Goal: Transaction & Acquisition: Purchase product/service

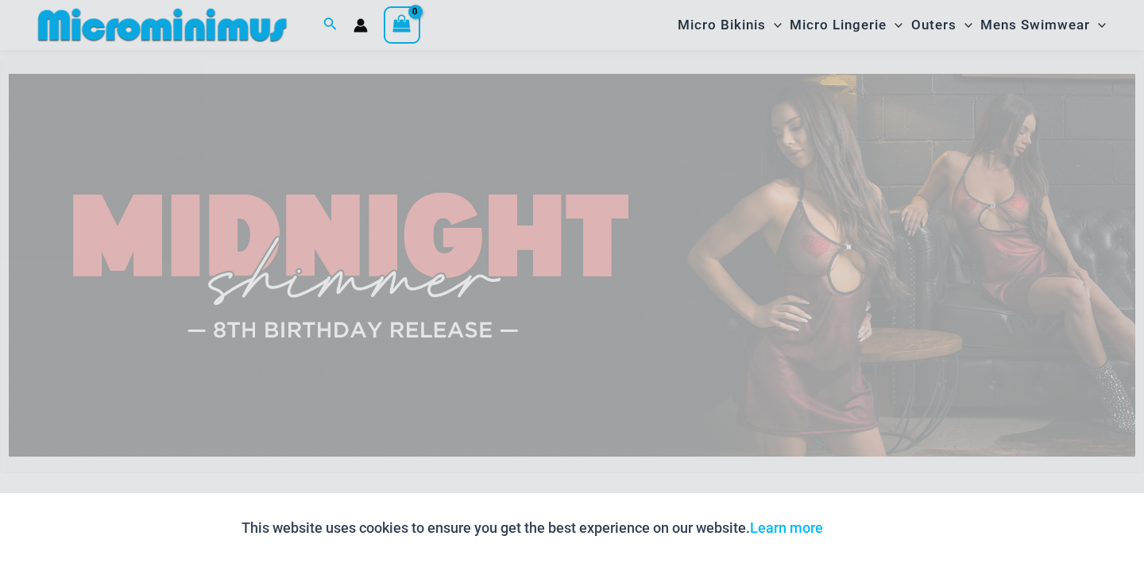
scroll to position [53, 0]
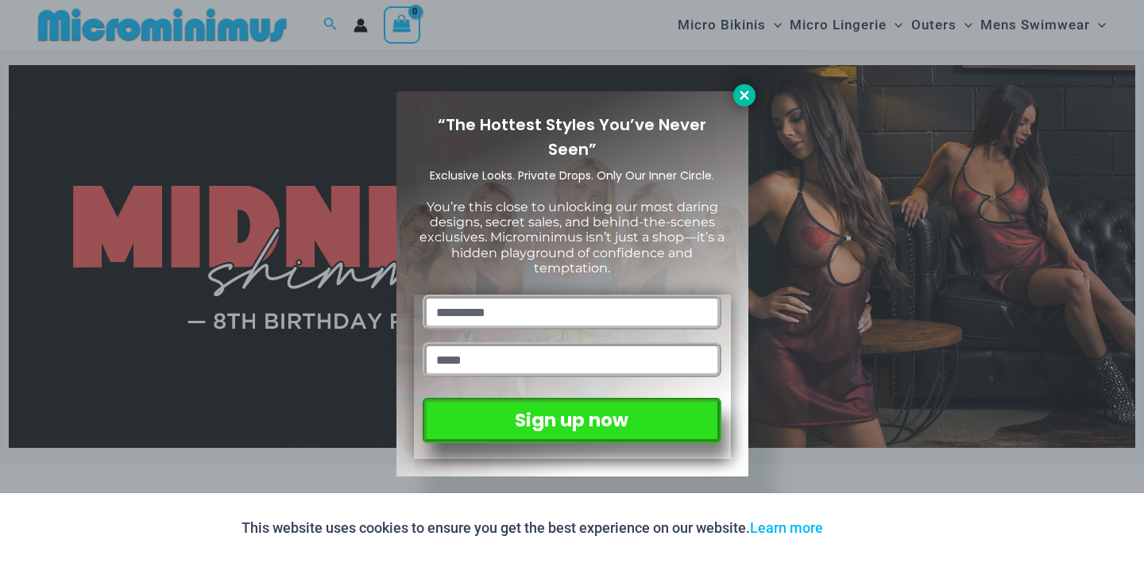
click at [743, 98] on icon at bounding box center [744, 95] width 14 height 14
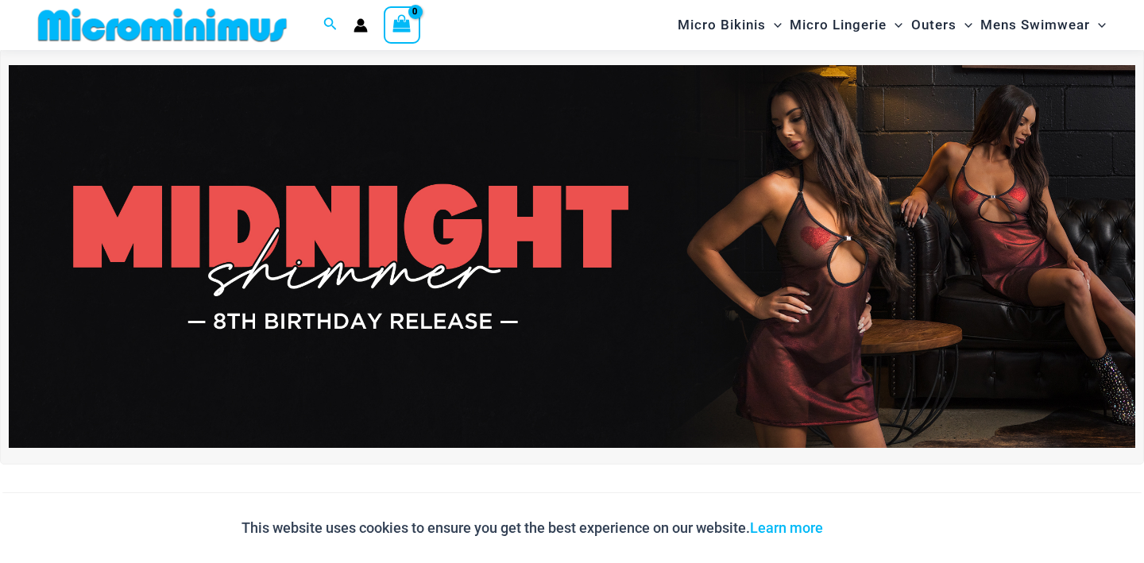
click at [363, 26] on icon "Account icon link" at bounding box center [361, 28] width 14 height 6
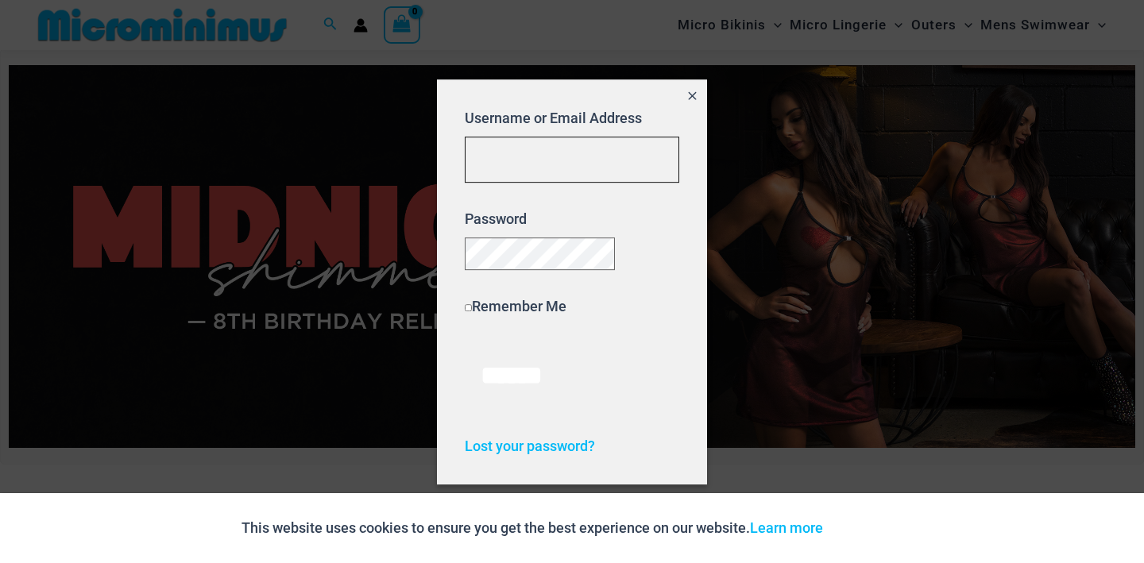
click at [561, 152] on input "Username or Email Address" at bounding box center [572, 160] width 214 height 47
type input "**********"
click at [465, 341] on input "******" at bounding box center [512, 375] width 94 height 68
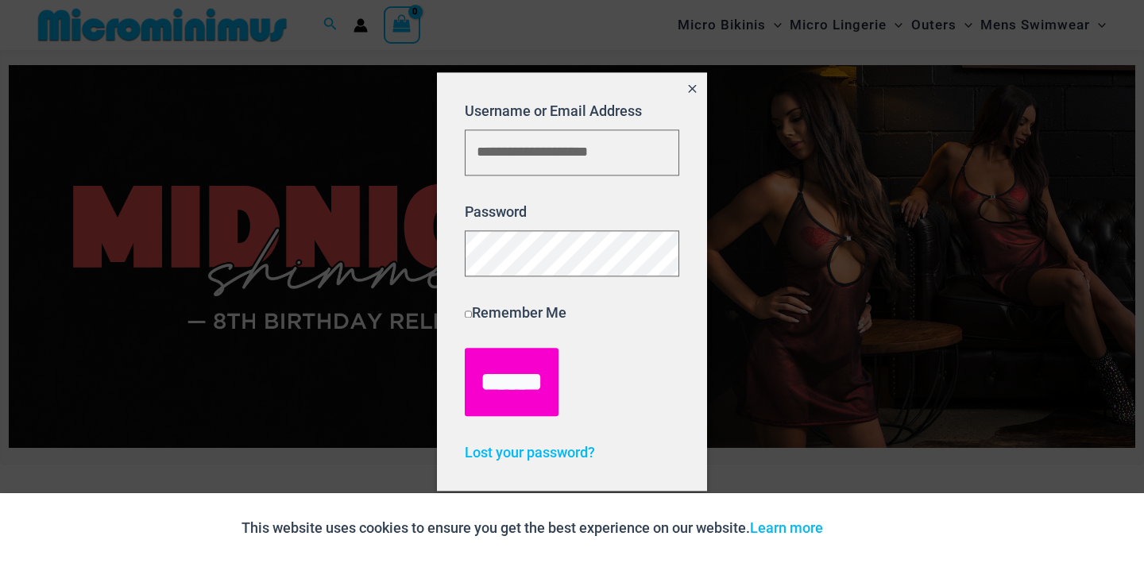
click at [524, 391] on input "******" at bounding box center [512, 383] width 94 height 68
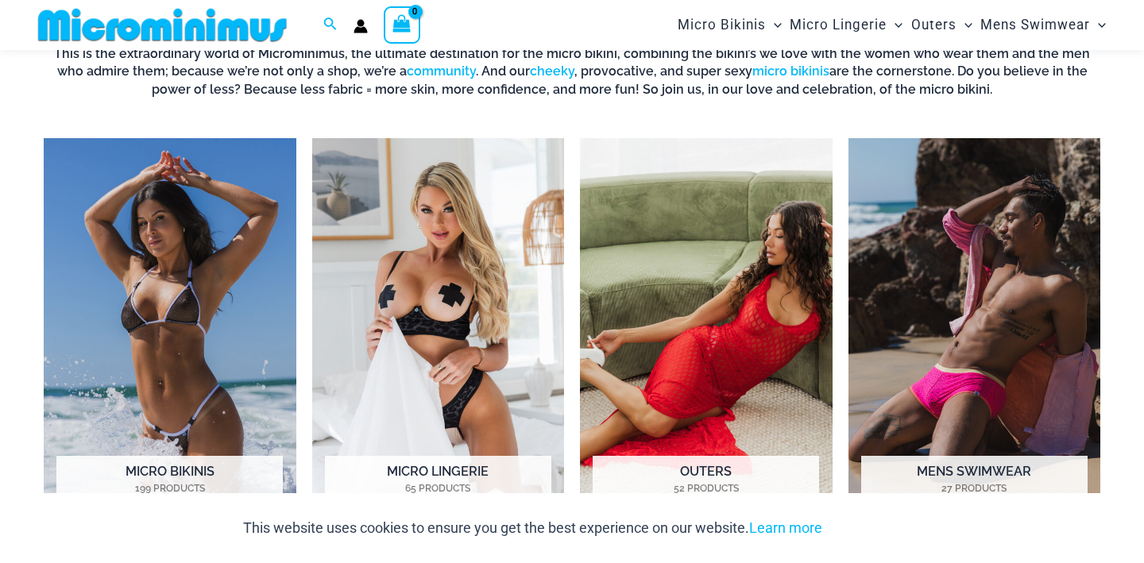
scroll to position [1217, 0]
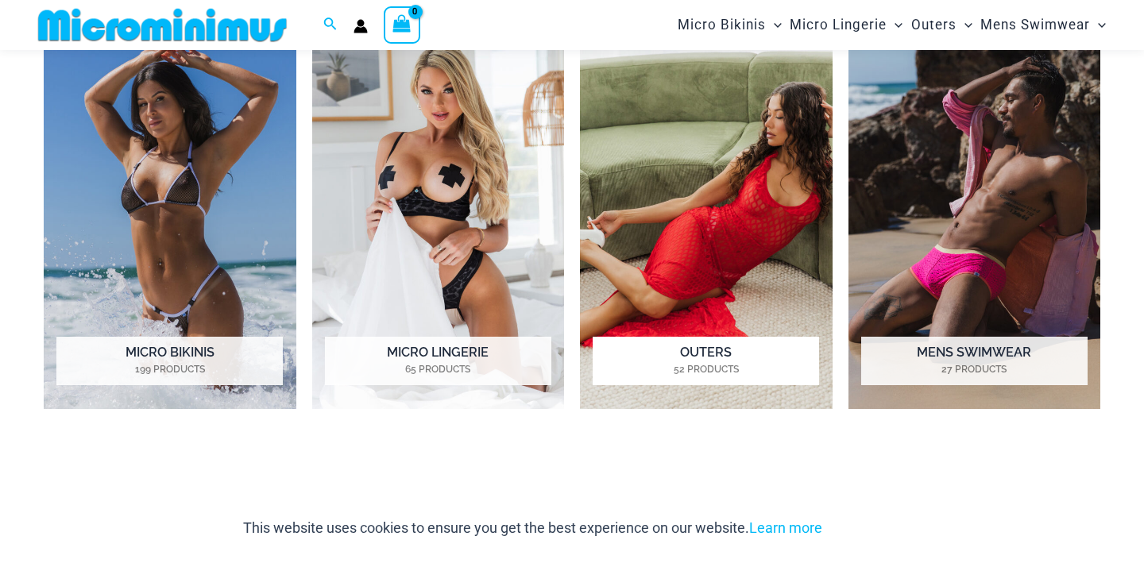
click at [720, 361] on h2 "Outers 52 Products" at bounding box center [705, 361] width 226 height 49
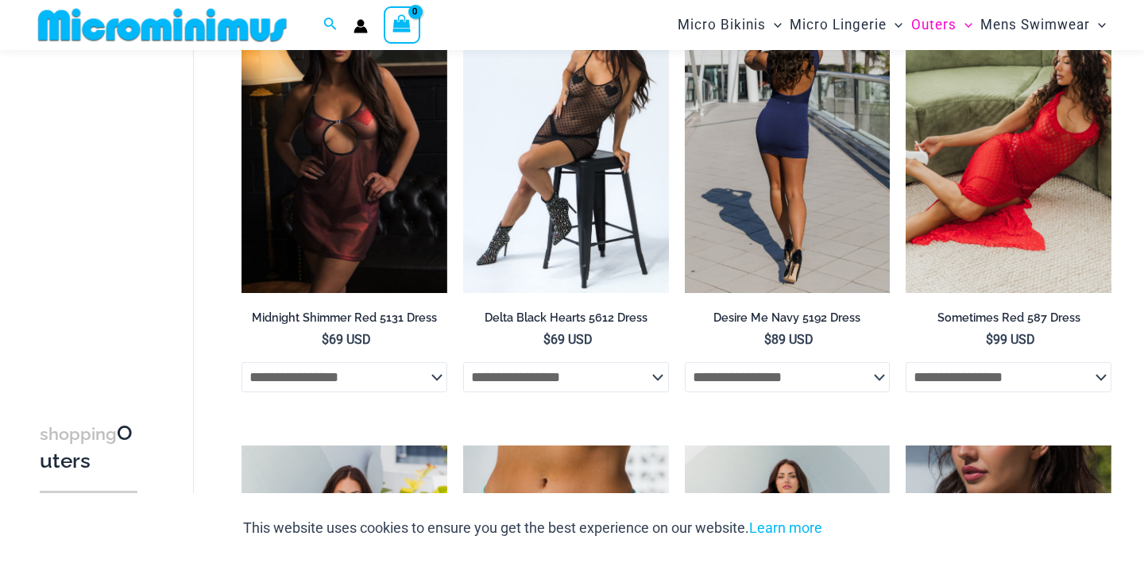
scroll to position [287, 0]
click at [844, 176] on img at bounding box center [788, 138] width 206 height 308
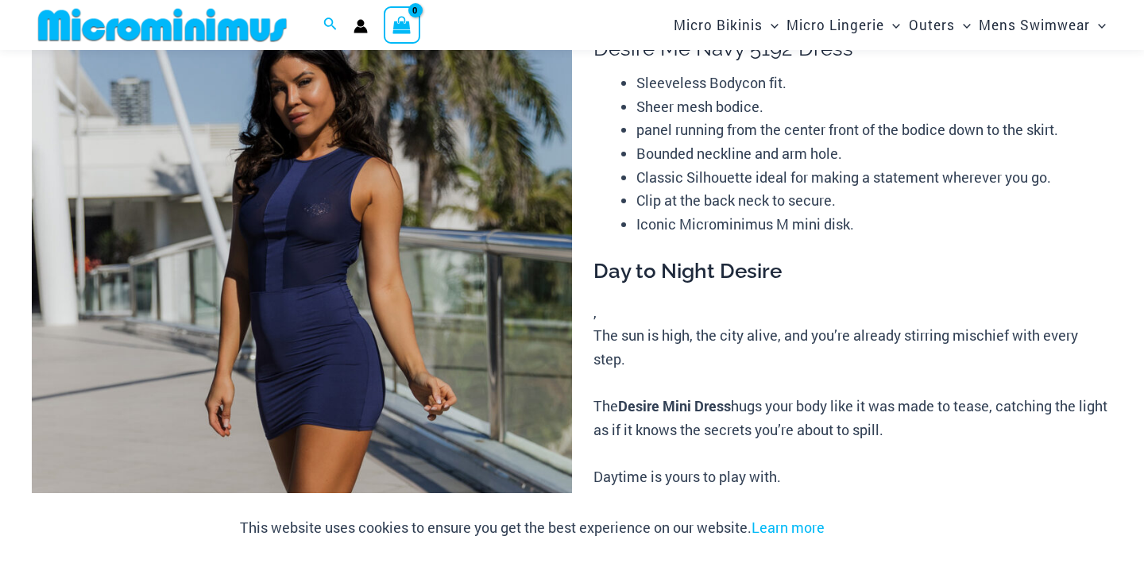
scroll to position [133, 0]
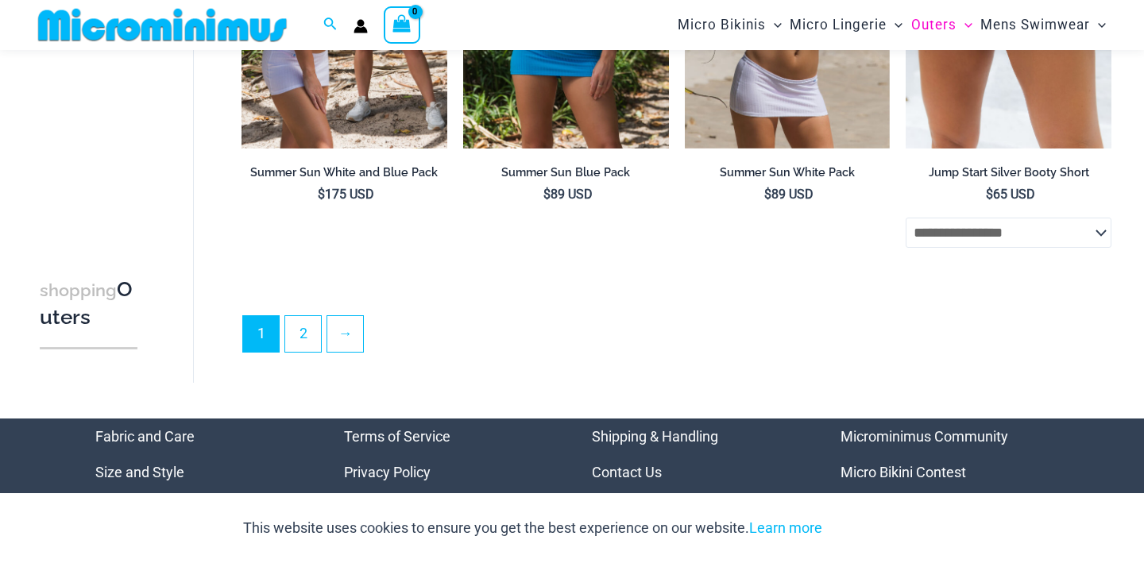
scroll to position [3598, 0]
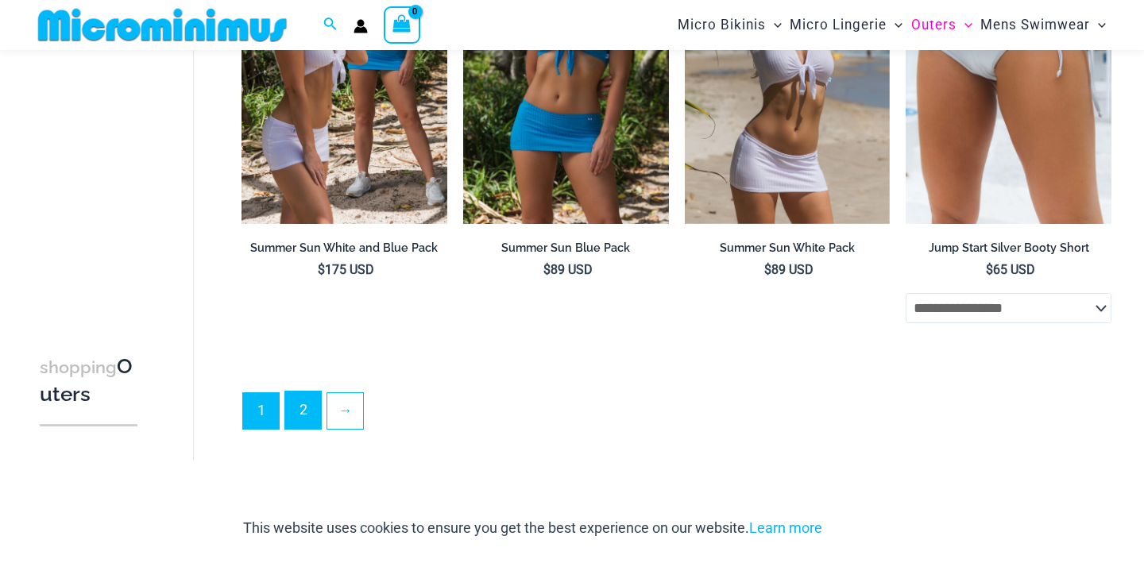
click at [294, 419] on link "2" at bounding box center [303, 410] width 36 height 37
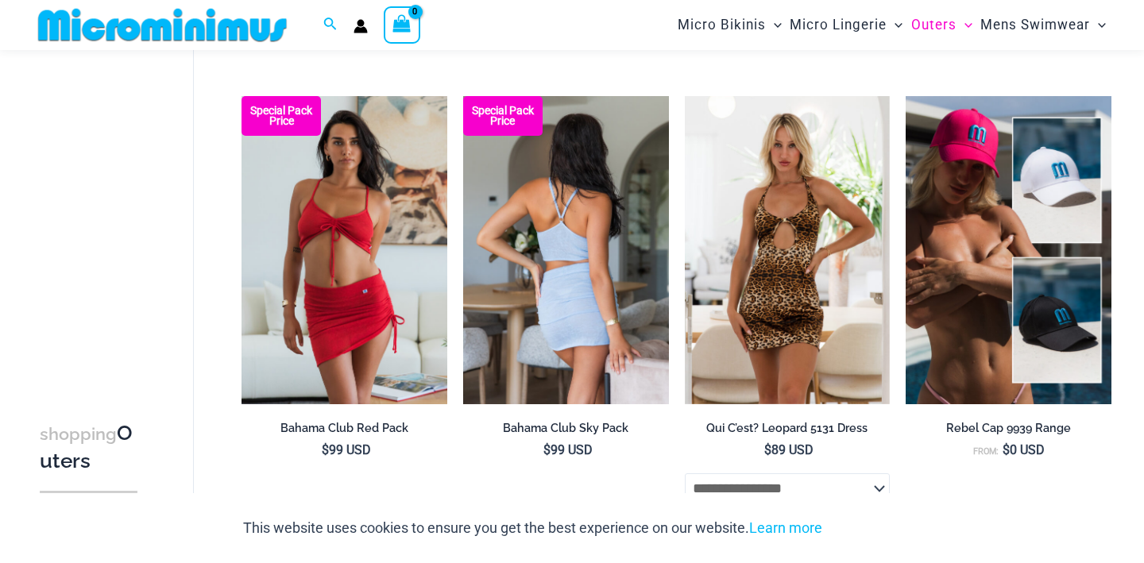
scroll to position [369, 0]
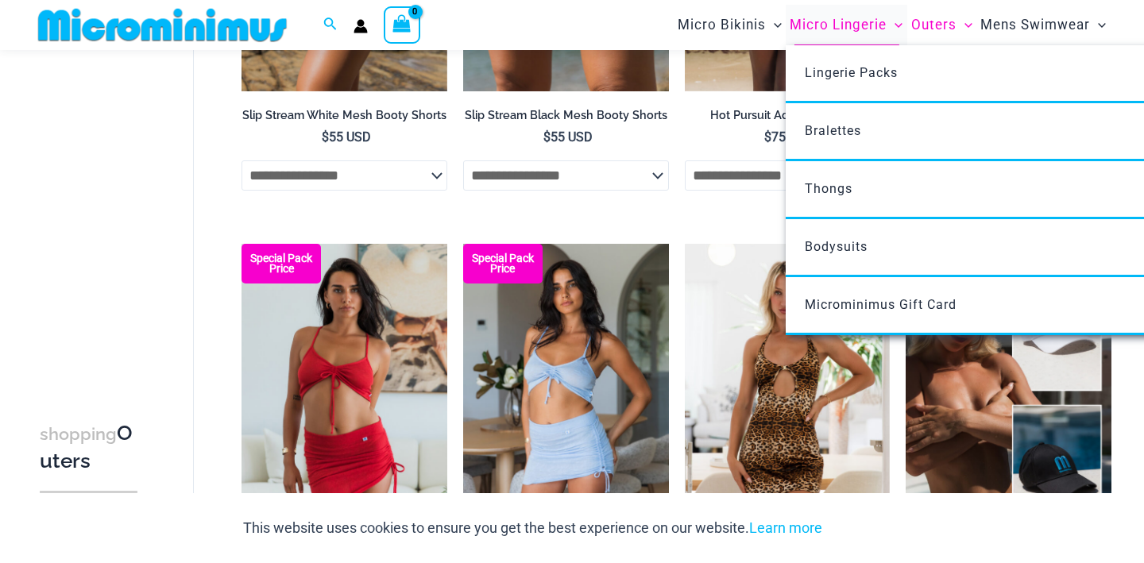
click at [840, 27] on span "Micro Lingerie" at bounding box center [837, 25] width 97 height 41
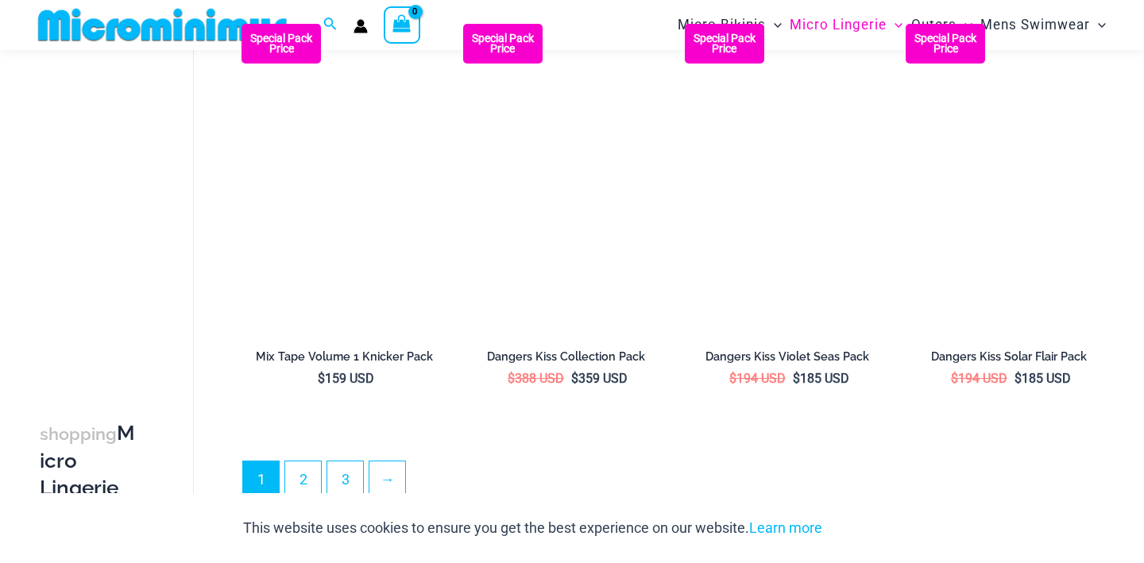
scroll to position [3725, 0]
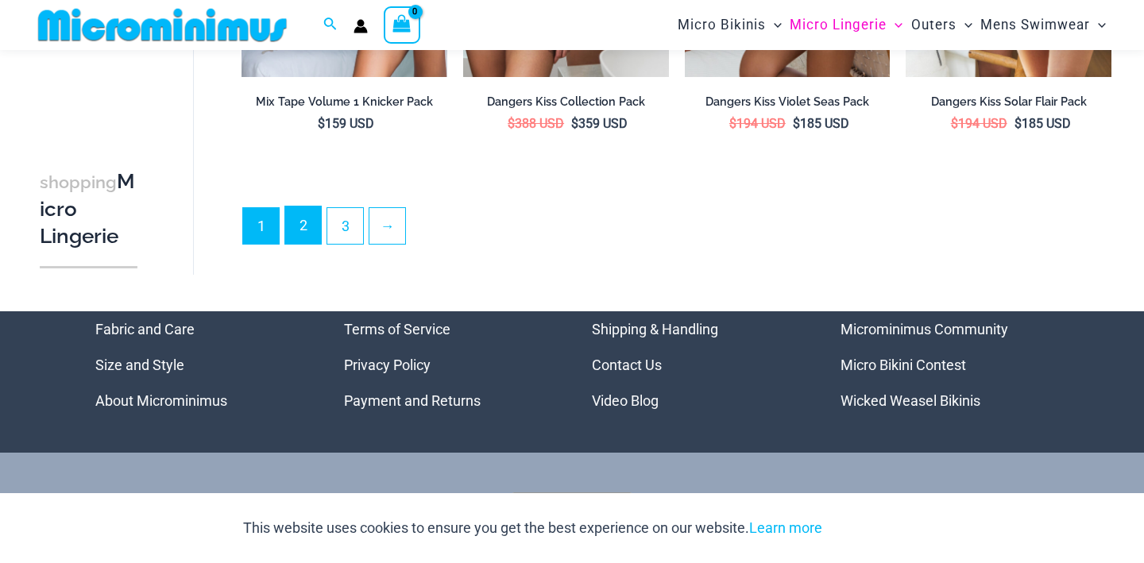
click at [307, 230] on link "2" at bounding box center [303, 224] width 36 height 37
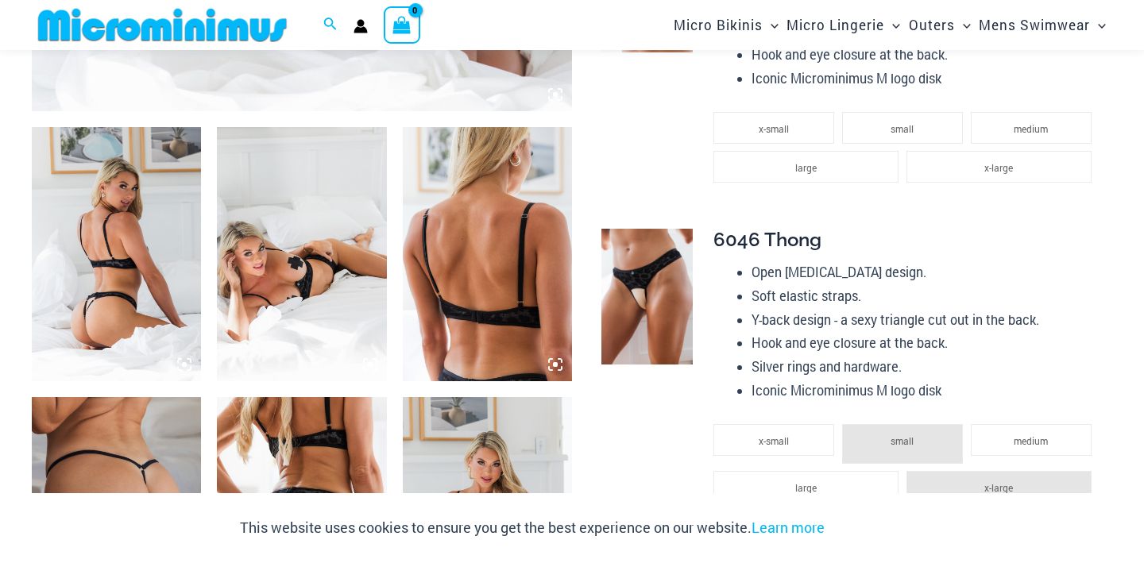
scroll to position [837, 0]
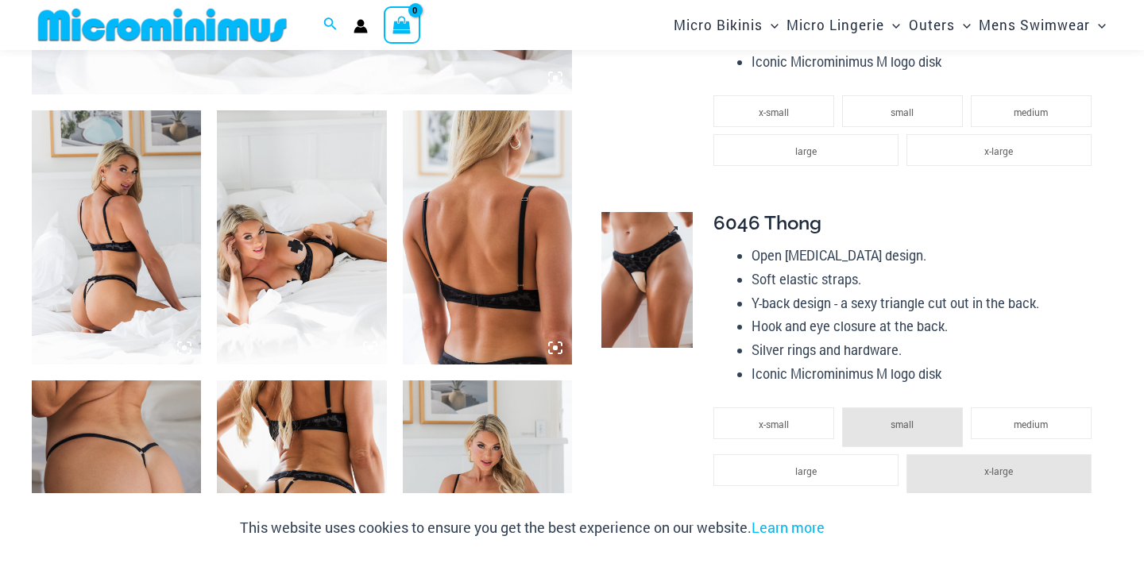
click at [604, 299] on img at bounding box center [646, 280] width 91 height 137
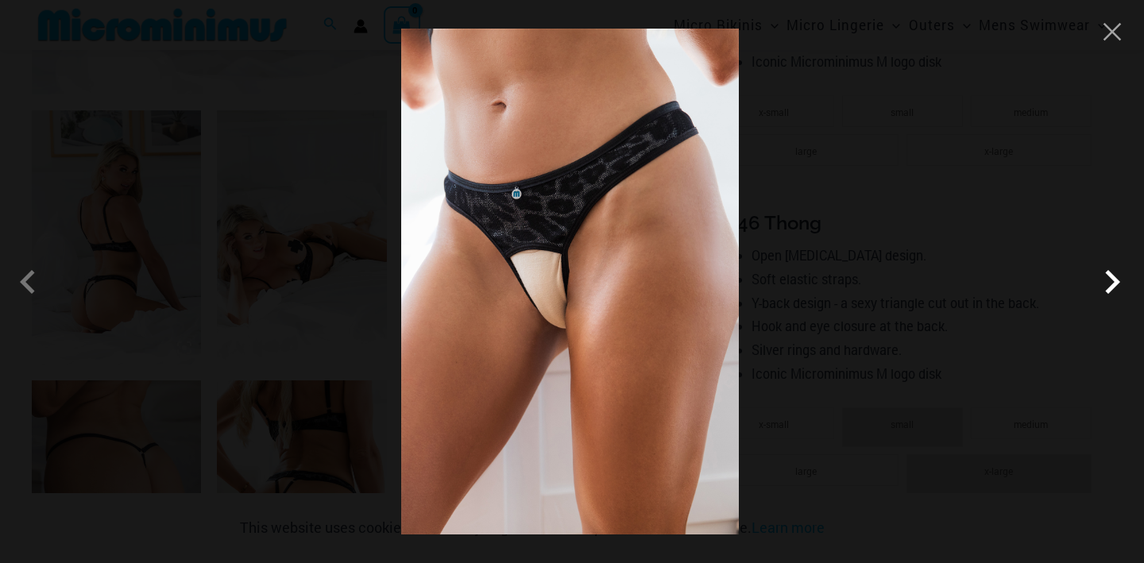
click at [1107, 285] on span at bounding box center [1112, 282] width 48 height 48
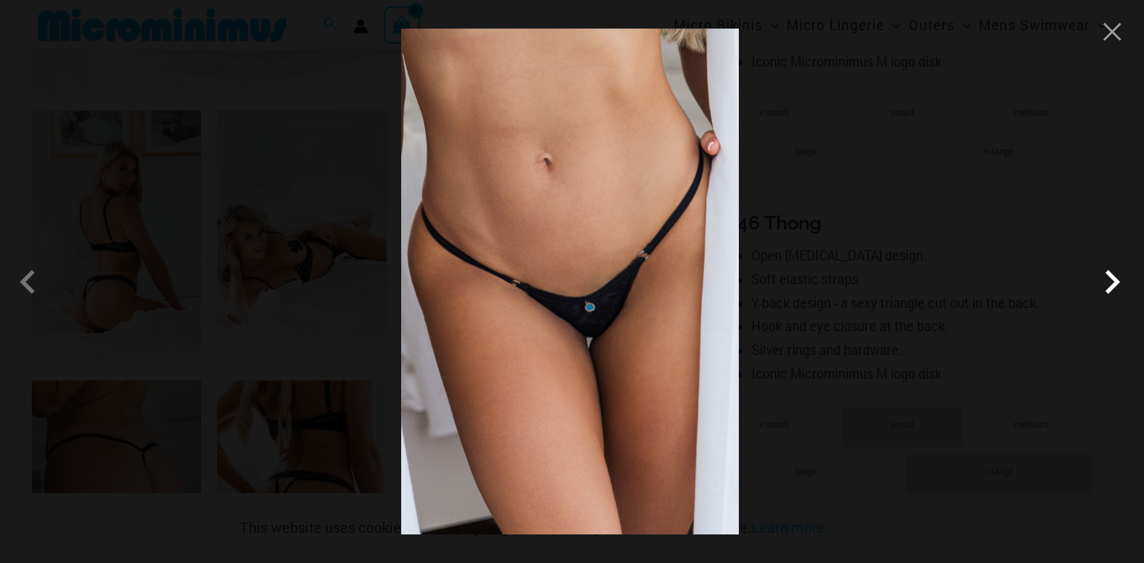
click at [1107, 285] on span at bounding box center [1112, 282] width 48 height 48
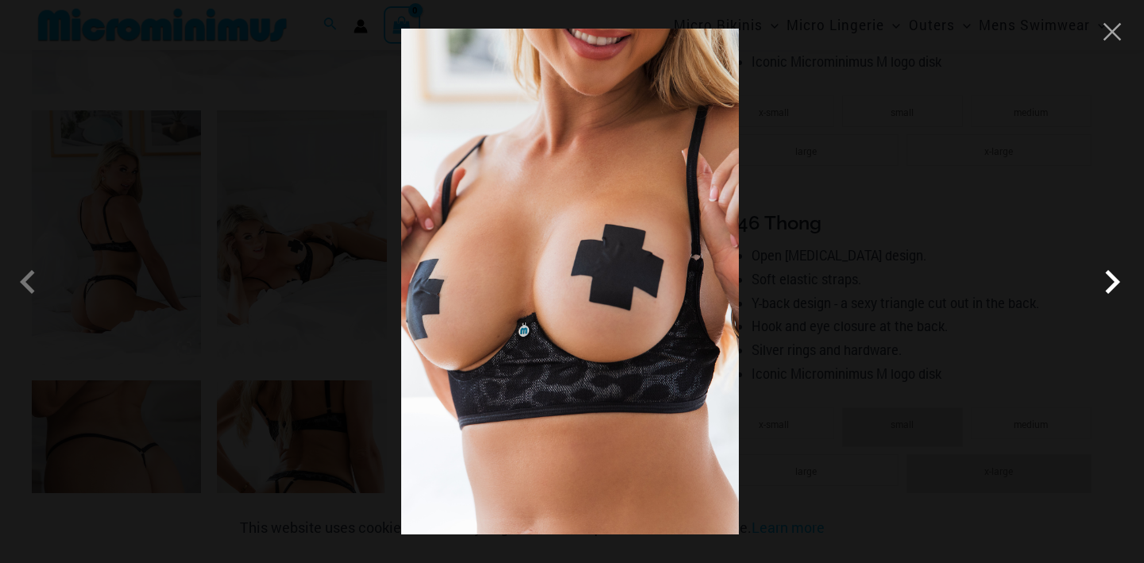
click at [1107, 285] on span at bounding box center [1112, 282] width 48 height 48
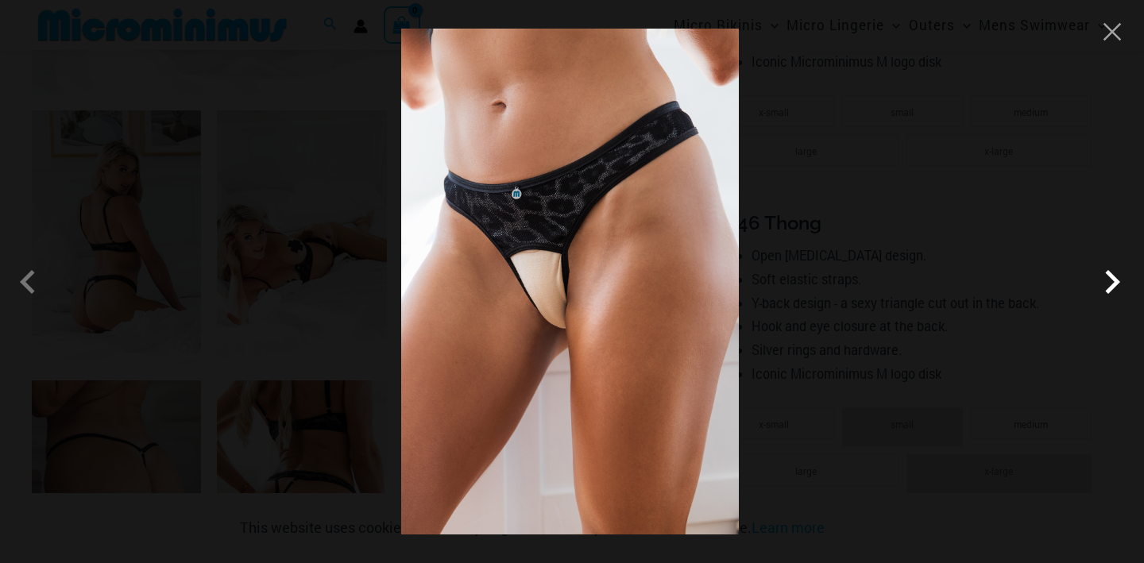
click at [1107, 285] on span at bounding box center [1112, 282] width 48 height 48
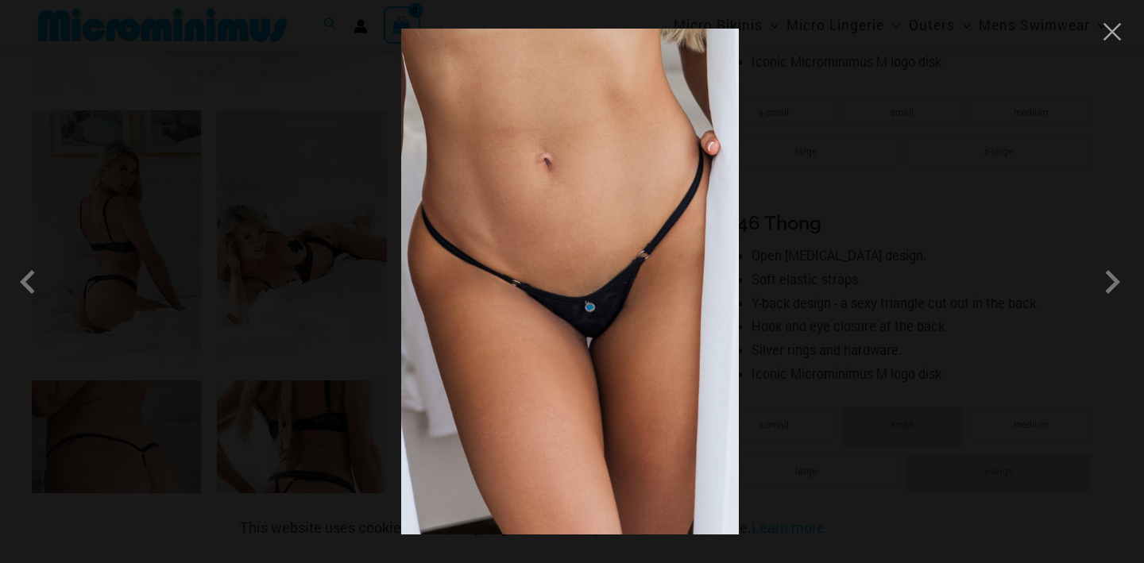
click at [926, 178] on div at bounding box center [572, 281] width 1144 height 563
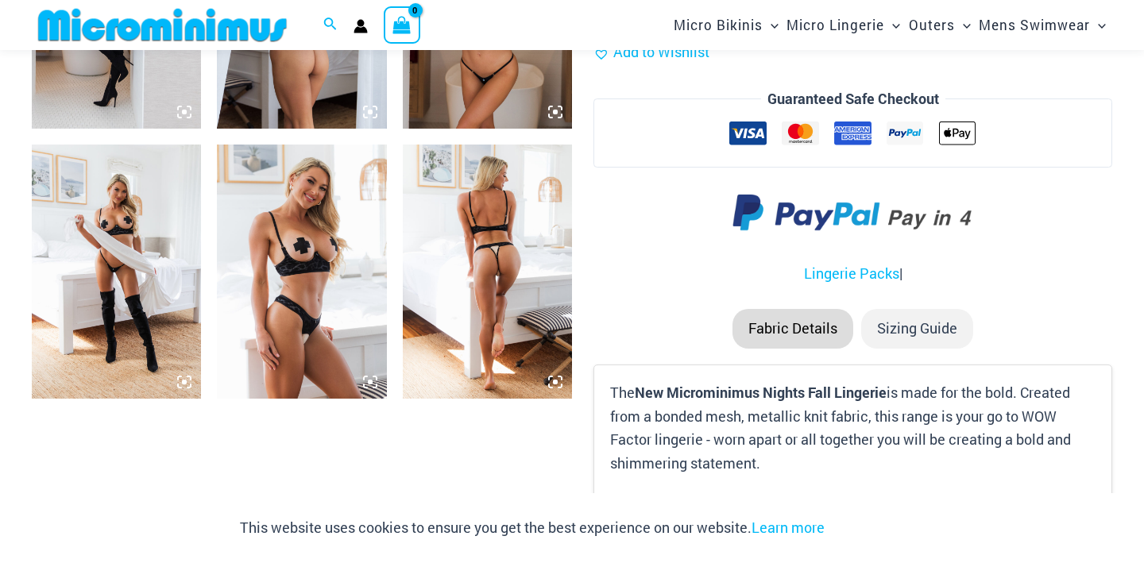
scroll to position [1957, 0]
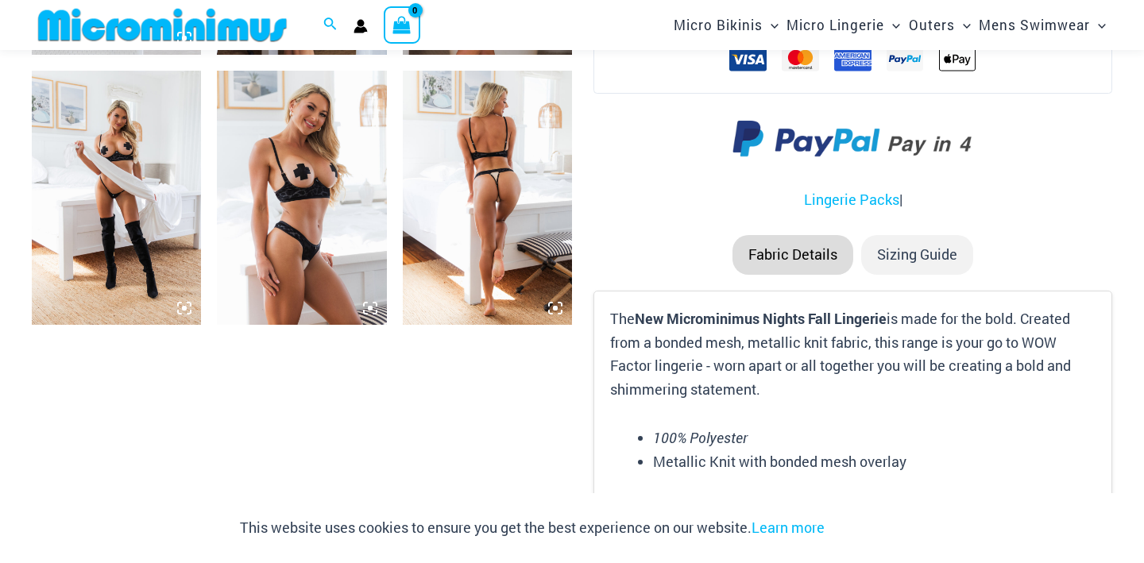
click at [480, 214] on img at bounding box center [487, 198] width 169 height 254
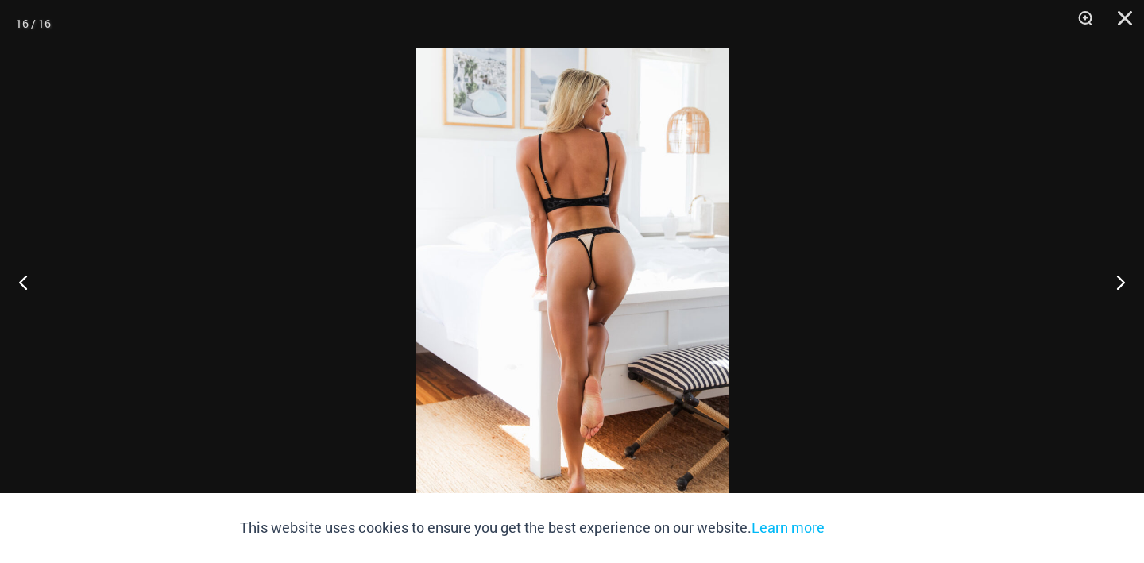
click at [602, 278] on img at bounding box center [572, 282] width 312 height 468
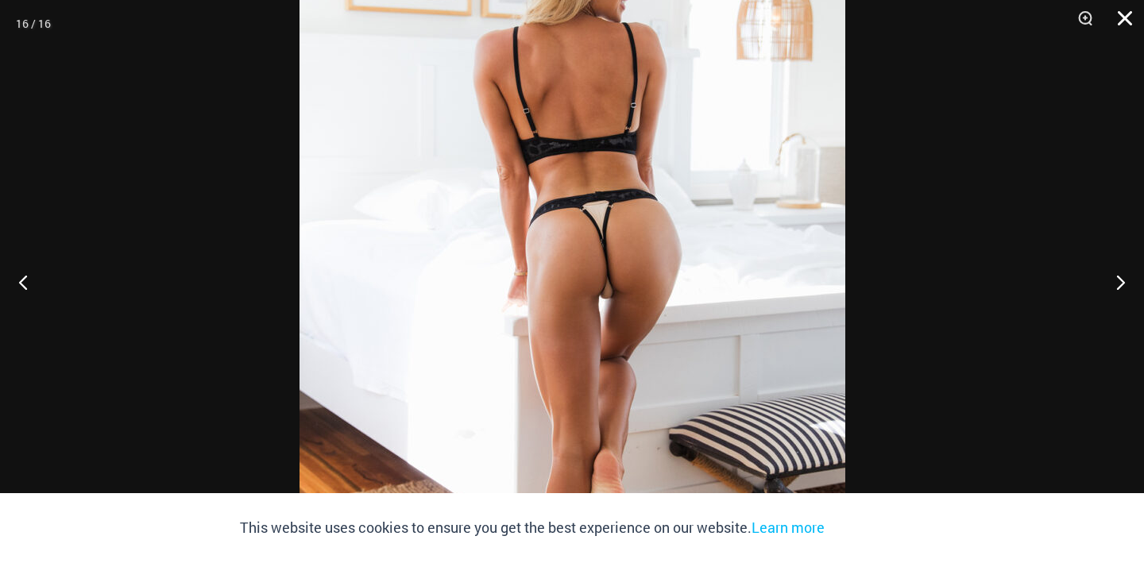
click at [1119, 27] on button "Close" at bounding box center [1119, 24] width 40 height 48
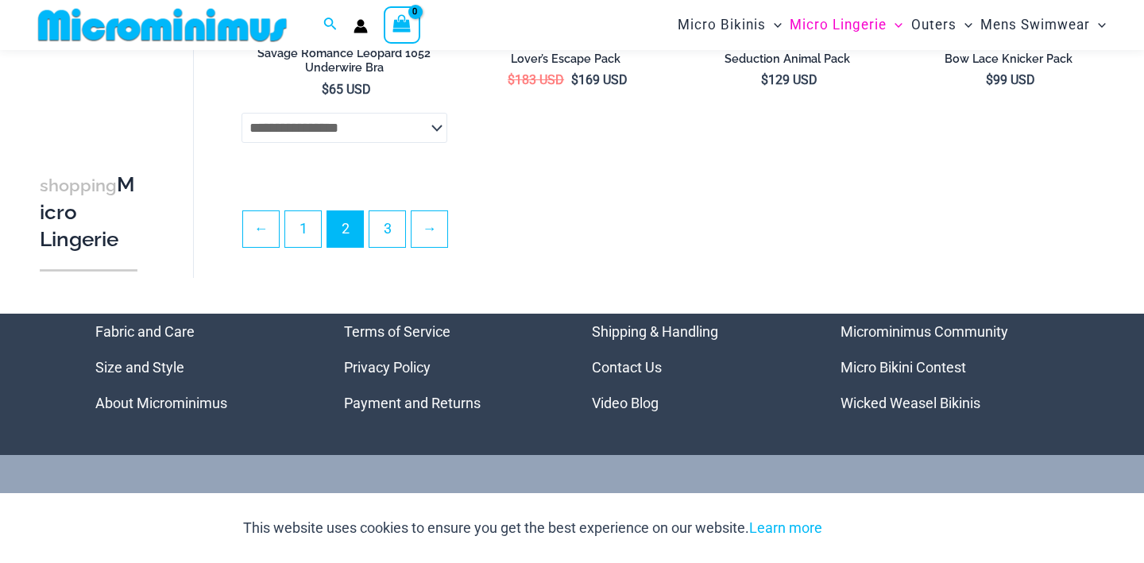
scroll to position [3699, 0]
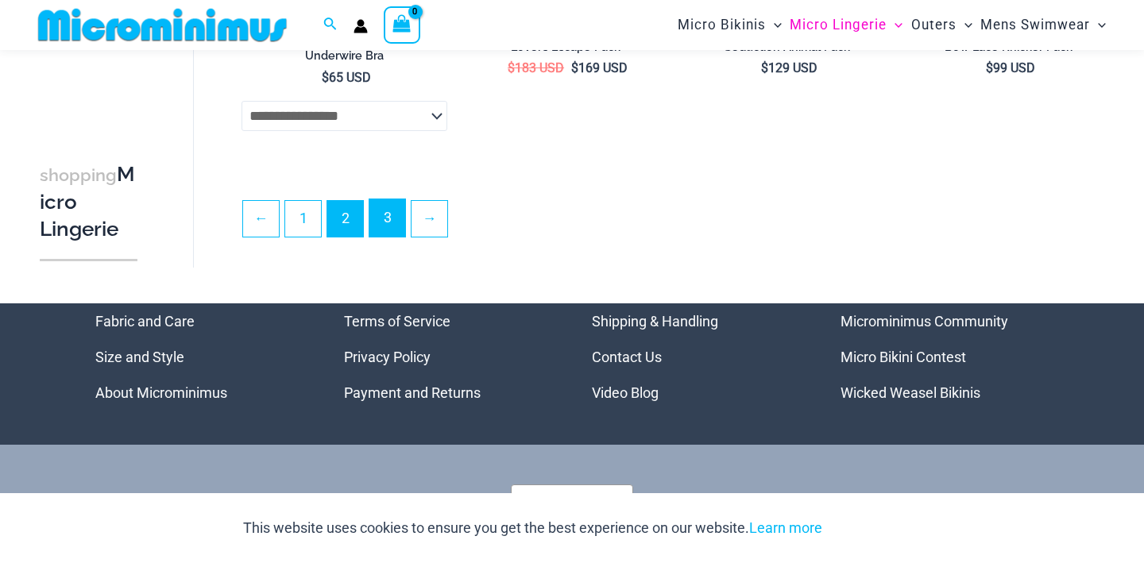
click at [388, 226] on link "3" at bounding box center [387, 217] width 36 height 37
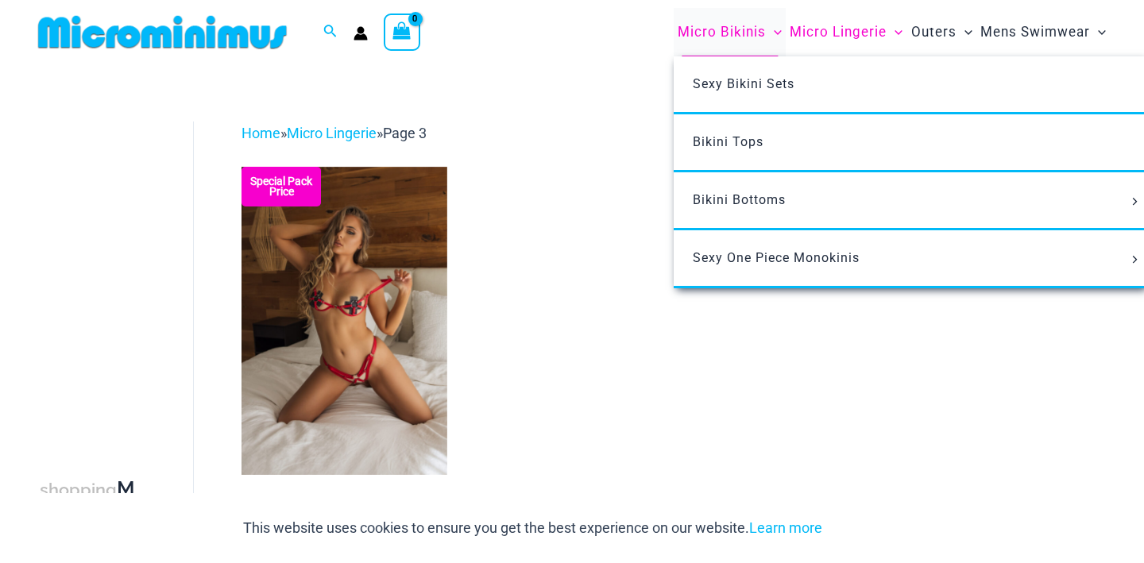
click at [697, 34] on span "Micro Bikinis" at bounding box center [721, 32] width 88 height 41
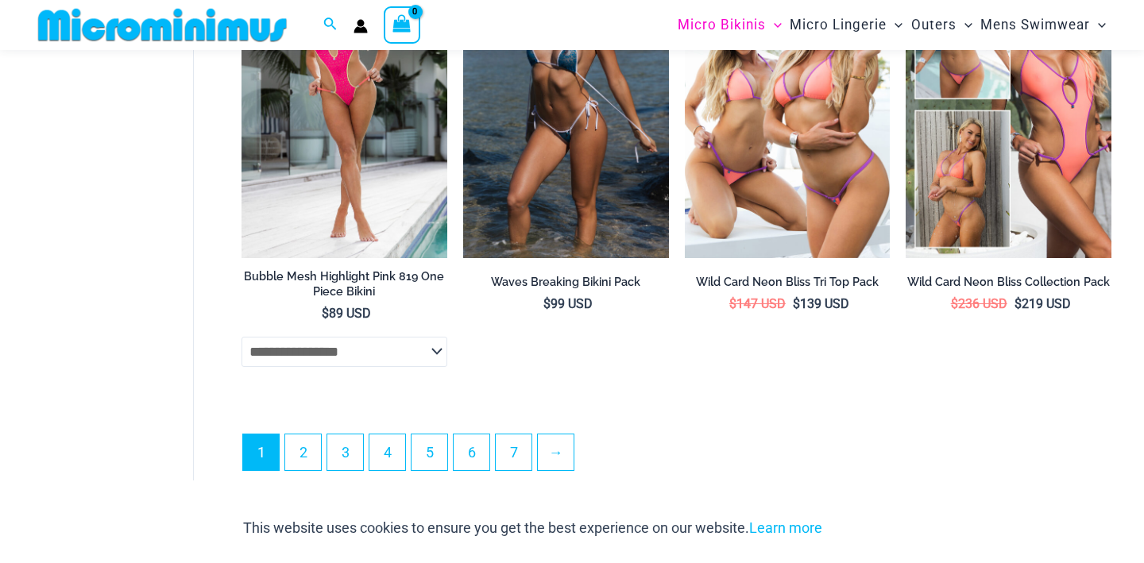
scroll to position [3903, 0]
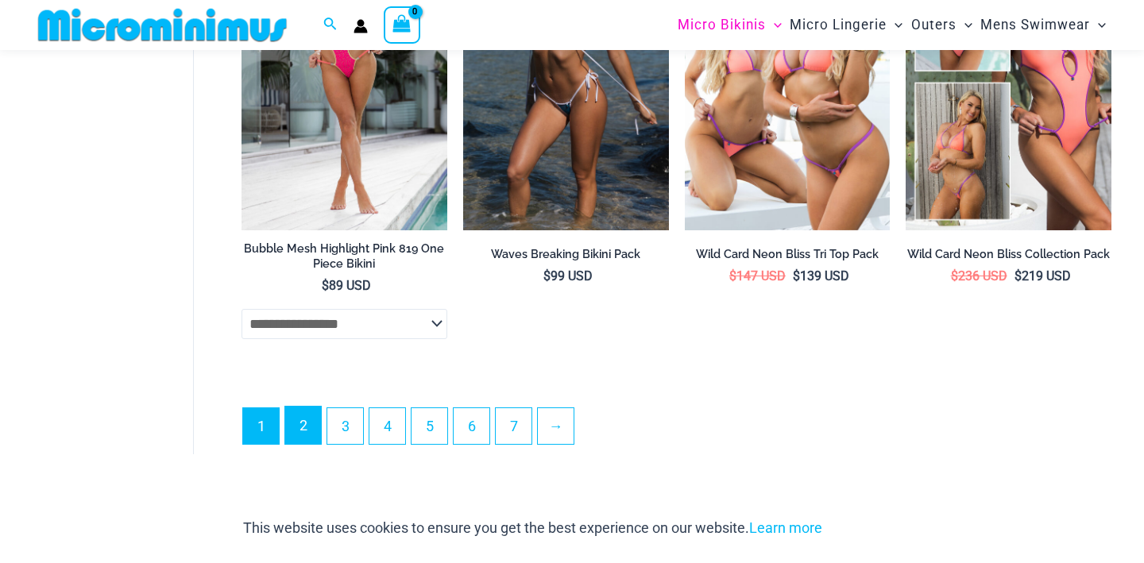
click at [310, 444] on link "2" at bounding box center [303, 425] width 36 height 37
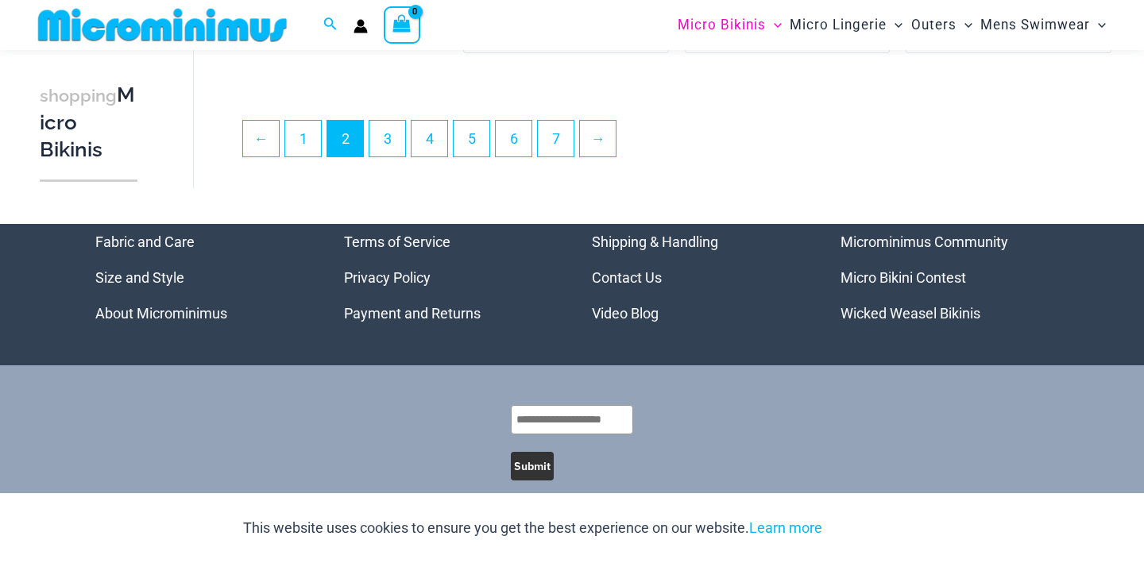
scroll to position [3844, 0]
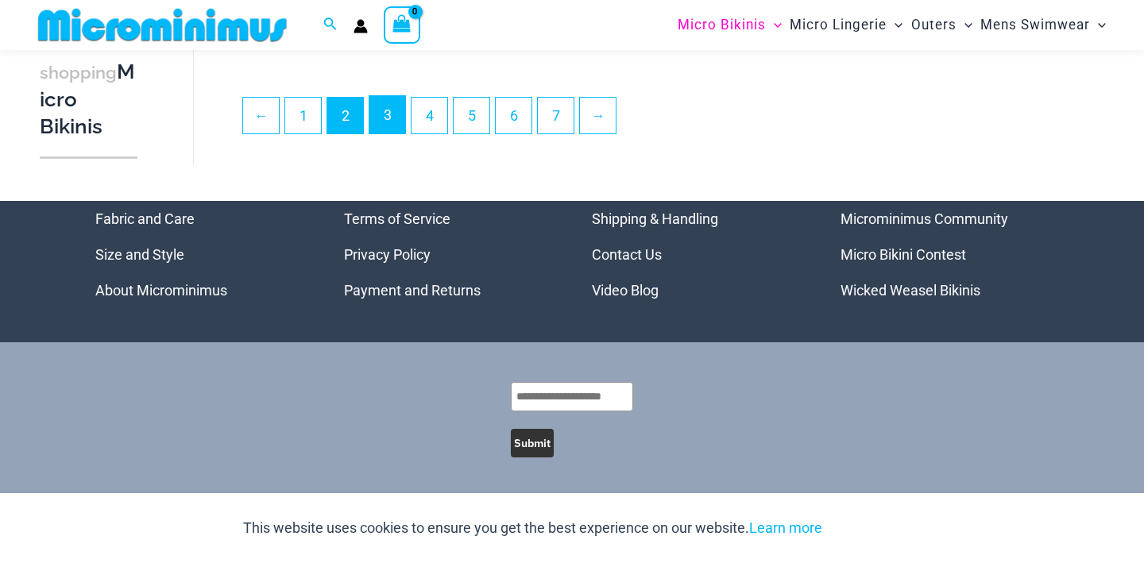
click at [380, 123] on link "3" at bounding box center [387, 114] width 36 height 37
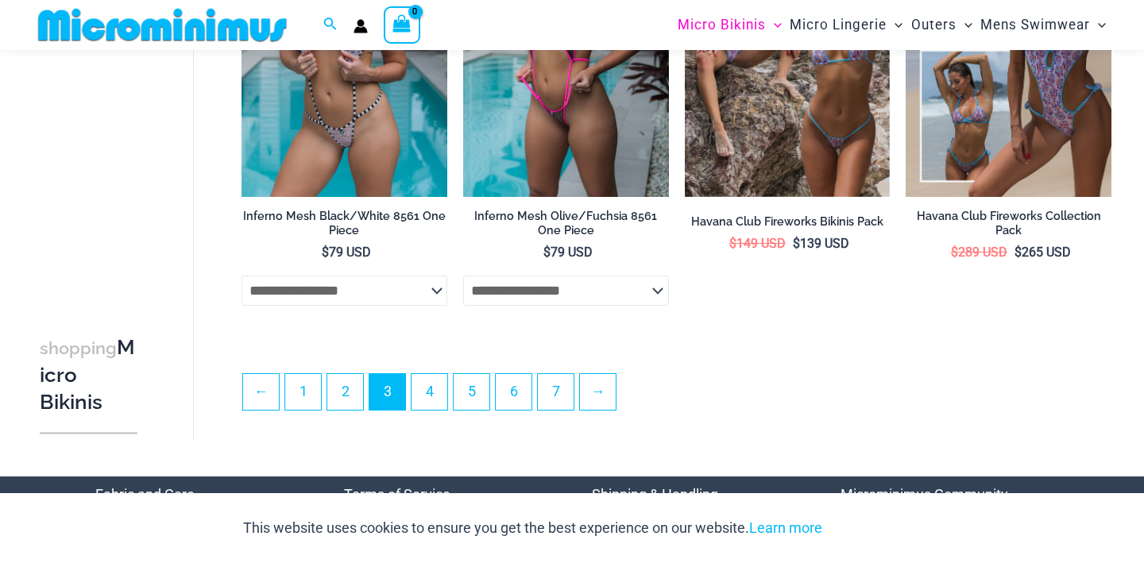
scroll to position [3755, 0]
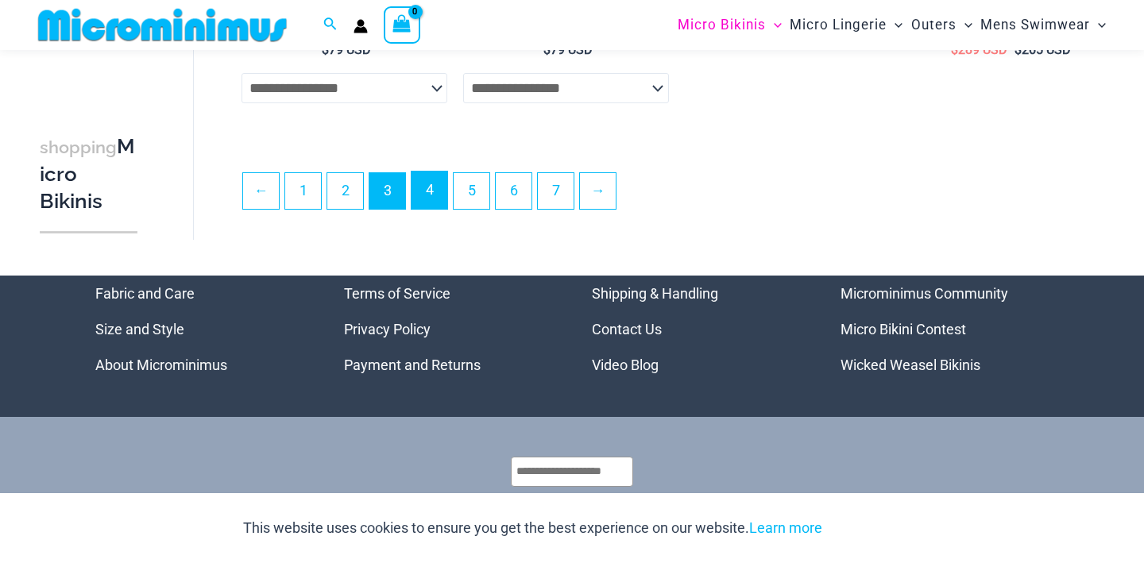
click at [430, 209] on link "4" at bounding box center [429, 190] width 36 height 37
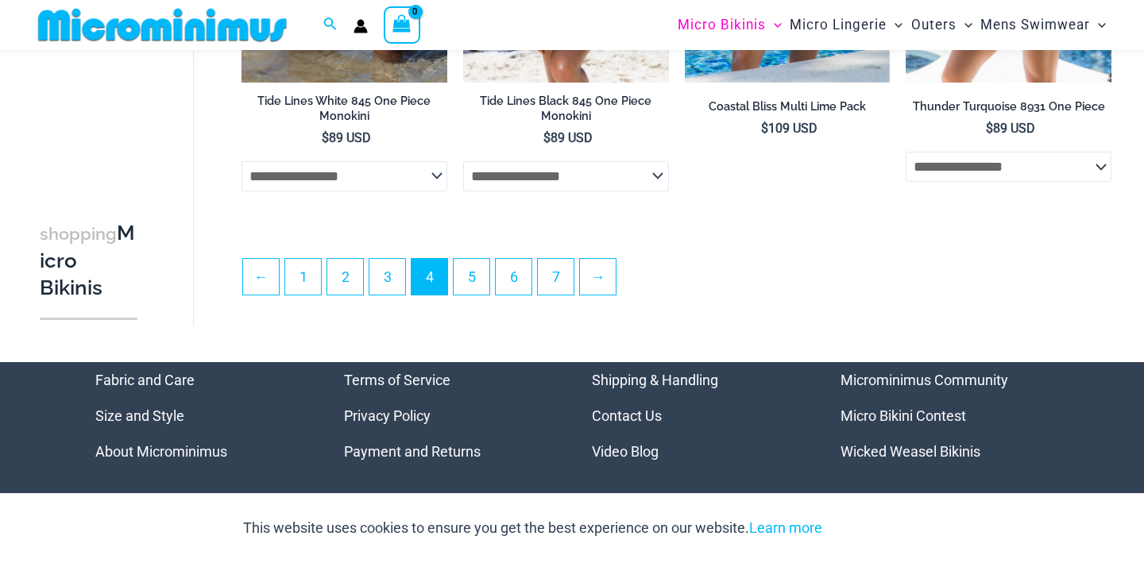
scroll to position [3802, 0]
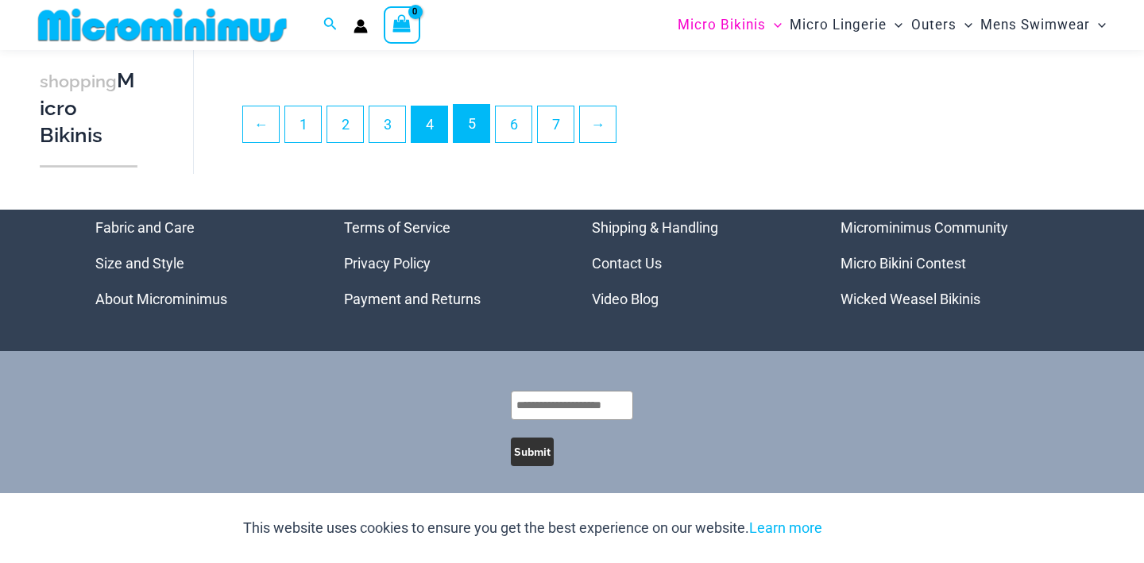
click at [470, 140] on link "5" at bounding box center [471, 123] width 36 height 37
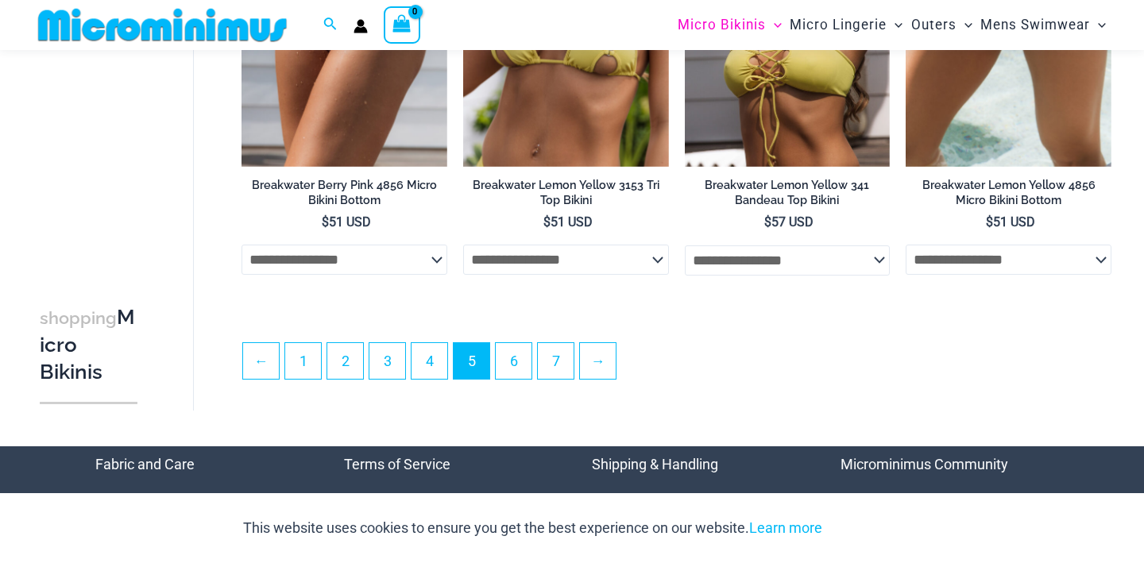
scroll to position [3749, 0]
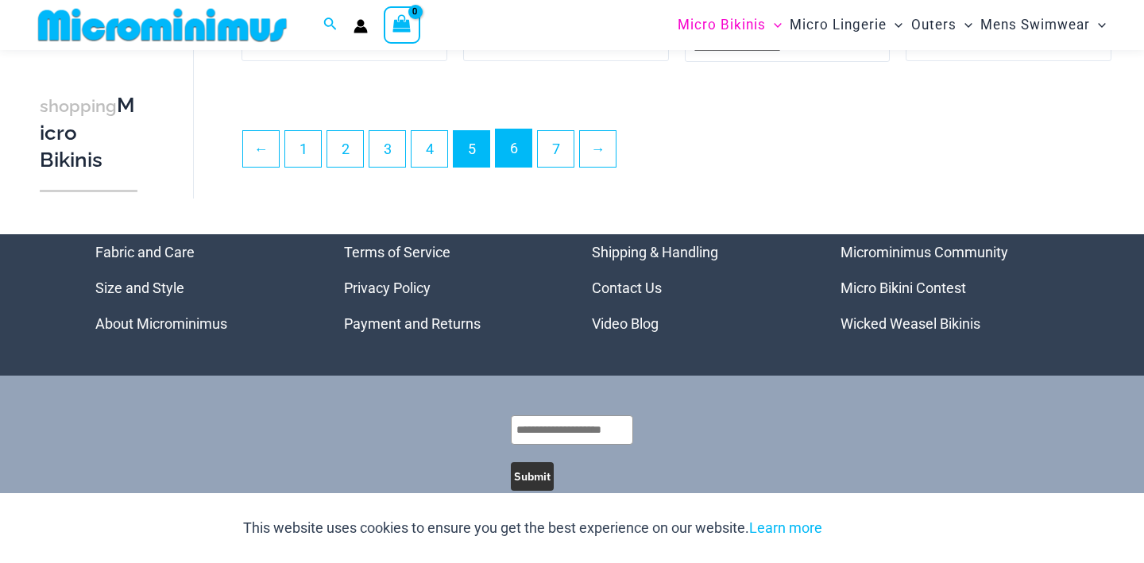
click at [512, 152] on link "6" at bounding box center [514, 147] width 36 height 37
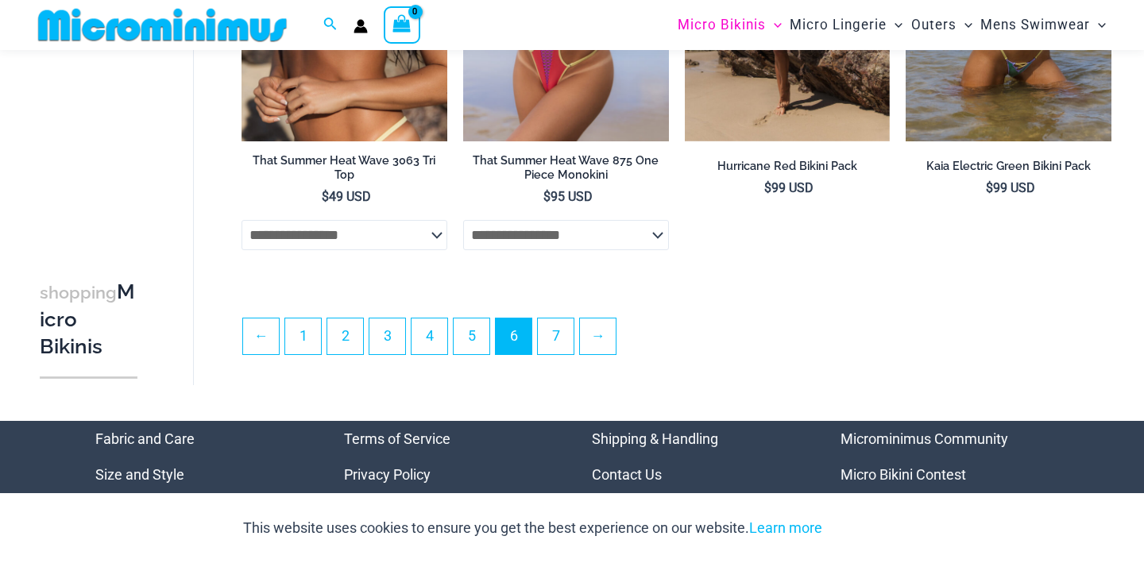
scroll to position [3632, 0]
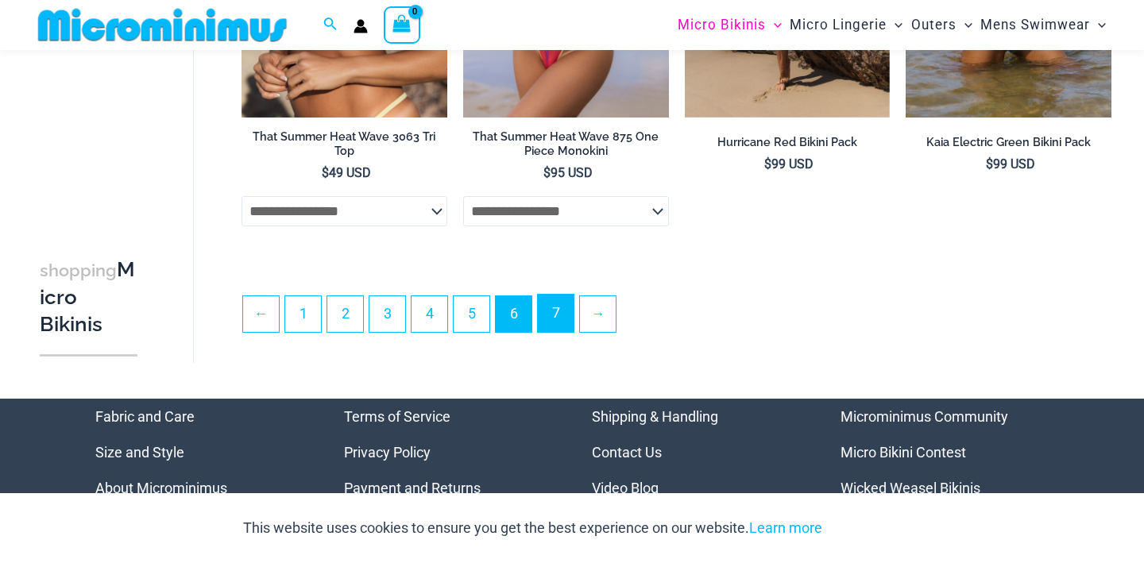
click at [561, 331] on link "7" at bounding box center [556, 313] width 36 height 37
